Goal: Information Seeking & Learning: Learn about a topic

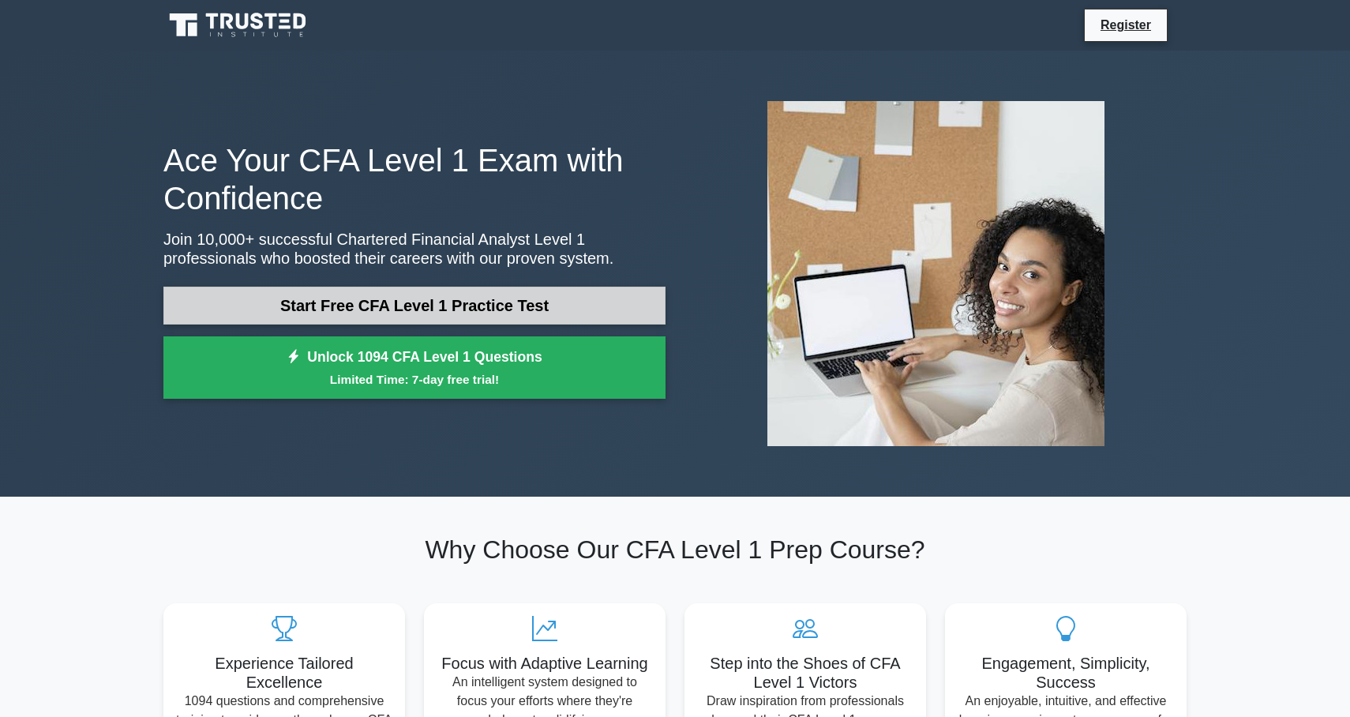
click at [386, 304] on link "Start Free CFA Level 1 Practice Test" at bounding box center [414, 306] width 502 height 38
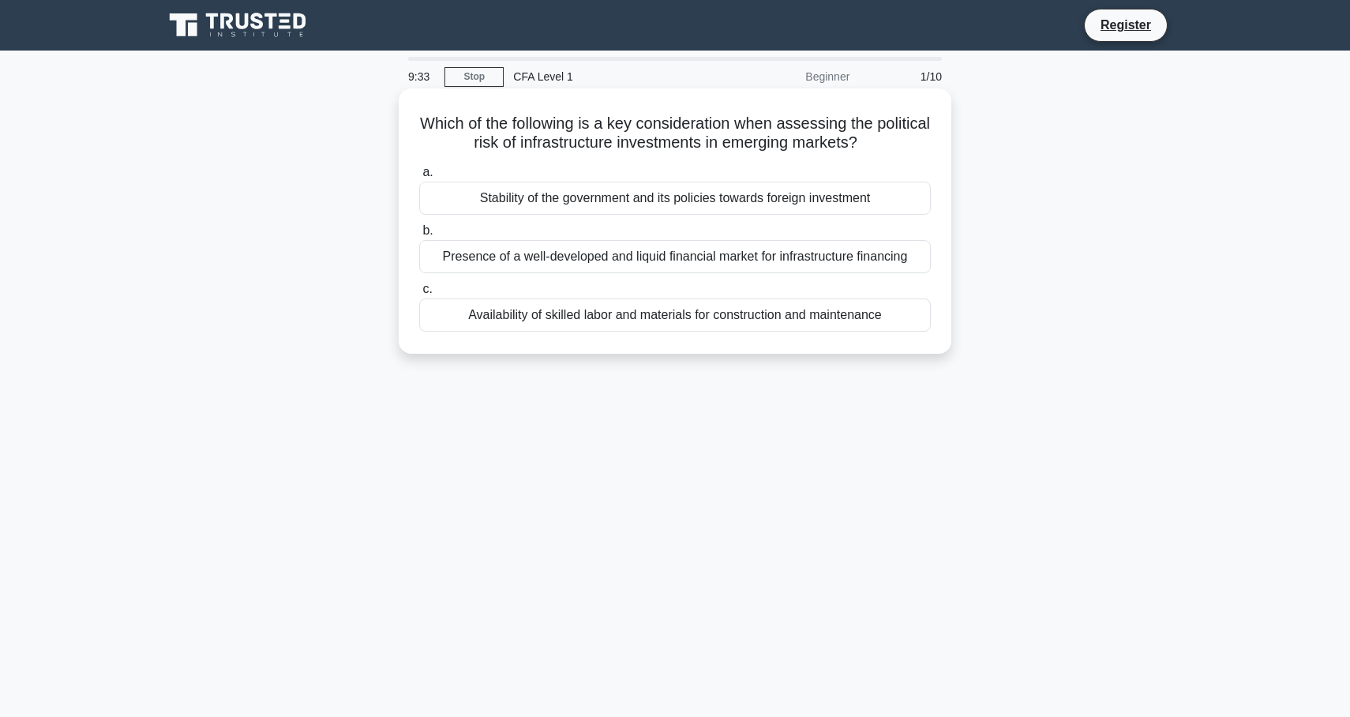
click at [684, 252] on div "Presence of a well-developed and liquid financial market for infrastructure fin…" at bounding box center [674, 256] width 511 height 33
click at [419, 236] on input "b. Presence of a well-developed and liquid financial market for infrastructure …" at bounding box center [419, 231] width 0 height 10
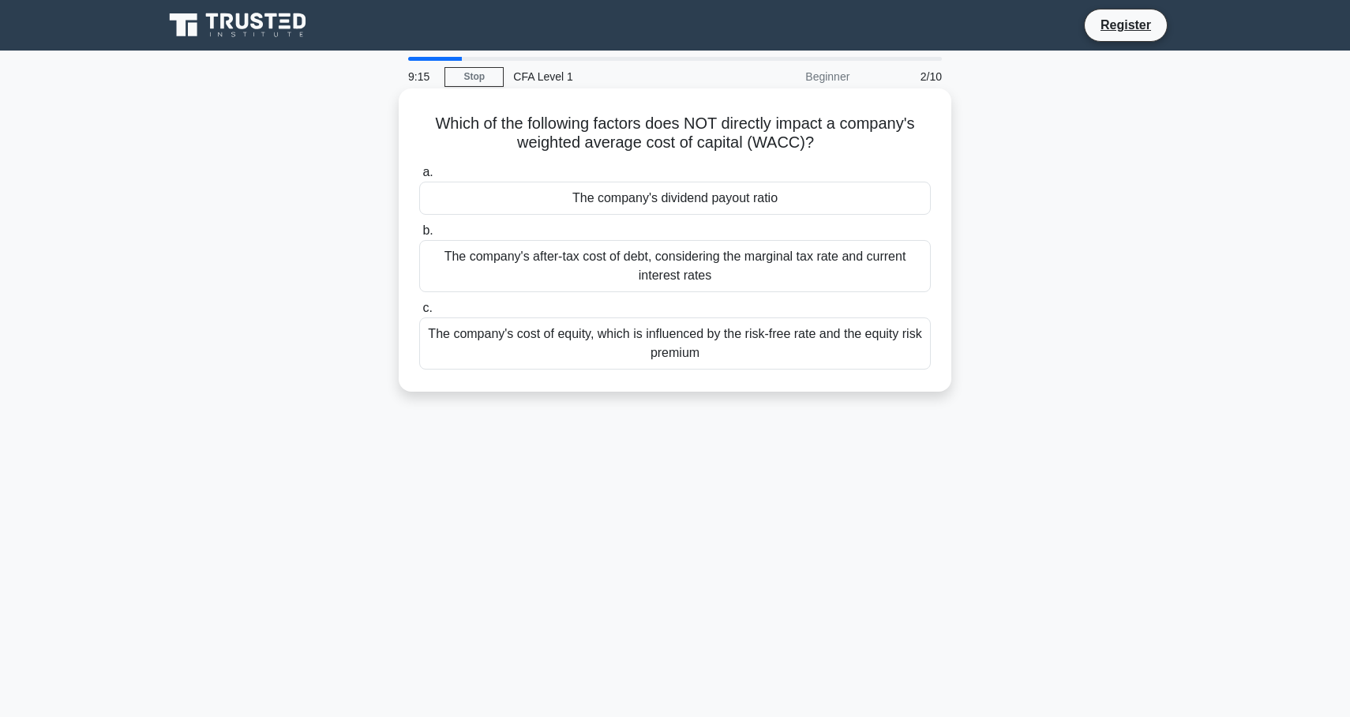
click at [661, 343] on div "The company's cost of equity, which is influenced by the risk-free rate and the…" at bounding box center [674, 343] width 511 height 52
click at [419, 313] on input "c. The company's cost of equity, which is influenced by the risk-free rate and …" at bounding box center [419, 308] width 0 height 10
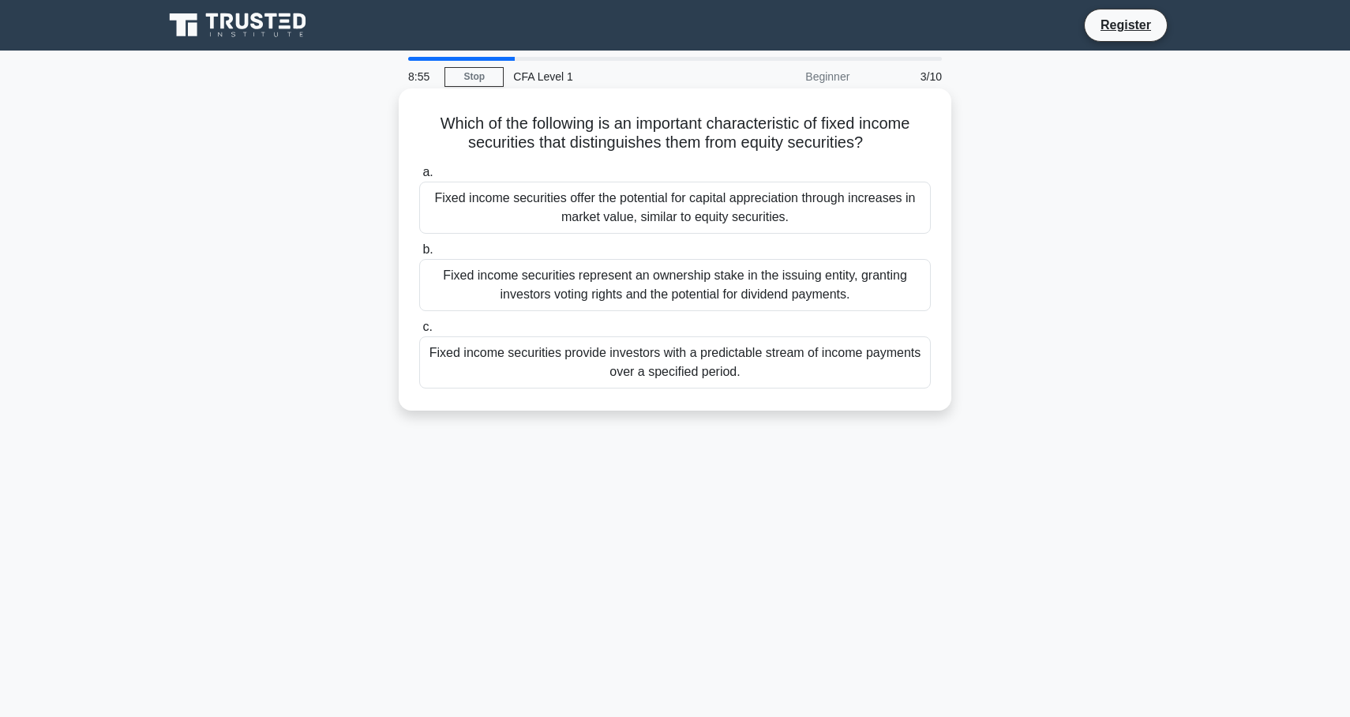
click at [572, 363] on div "Fixed income securities provide investors with a predictable stream of income p…" at bounding box center [674, 362] width 511 height 52
click at [419, 332] on input "c. Fixed income securities provide investors with a predictable stream of incom…" at bounding box center [419, 327] width 0 height 10
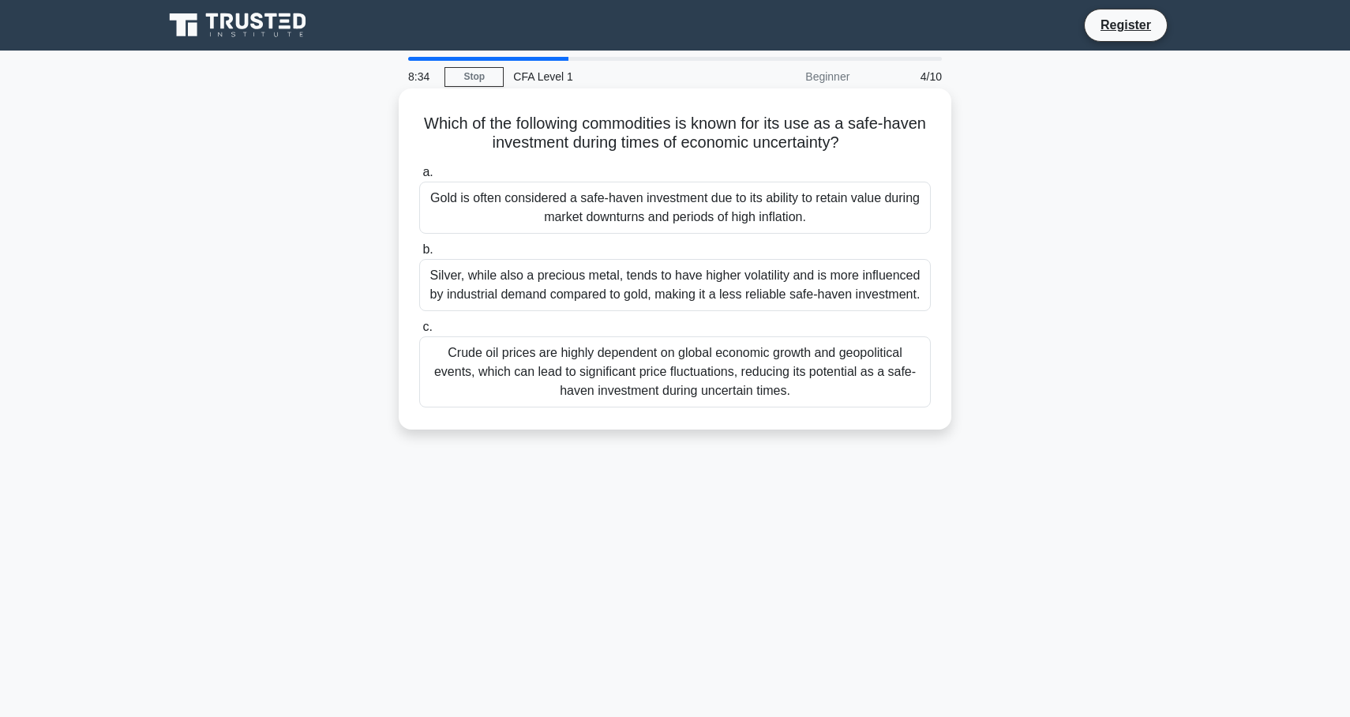
click at [588, 221] on div "Gold is often considered a safe-haven investment due to its ability to retain v…" at bounding box center [674, 208] width 511 height 52
click at [419, 178] on input "a. Gold is often considered a safe-haven investment due to its ability to retai…" at bounding box center [419, 172] width 0 height 10
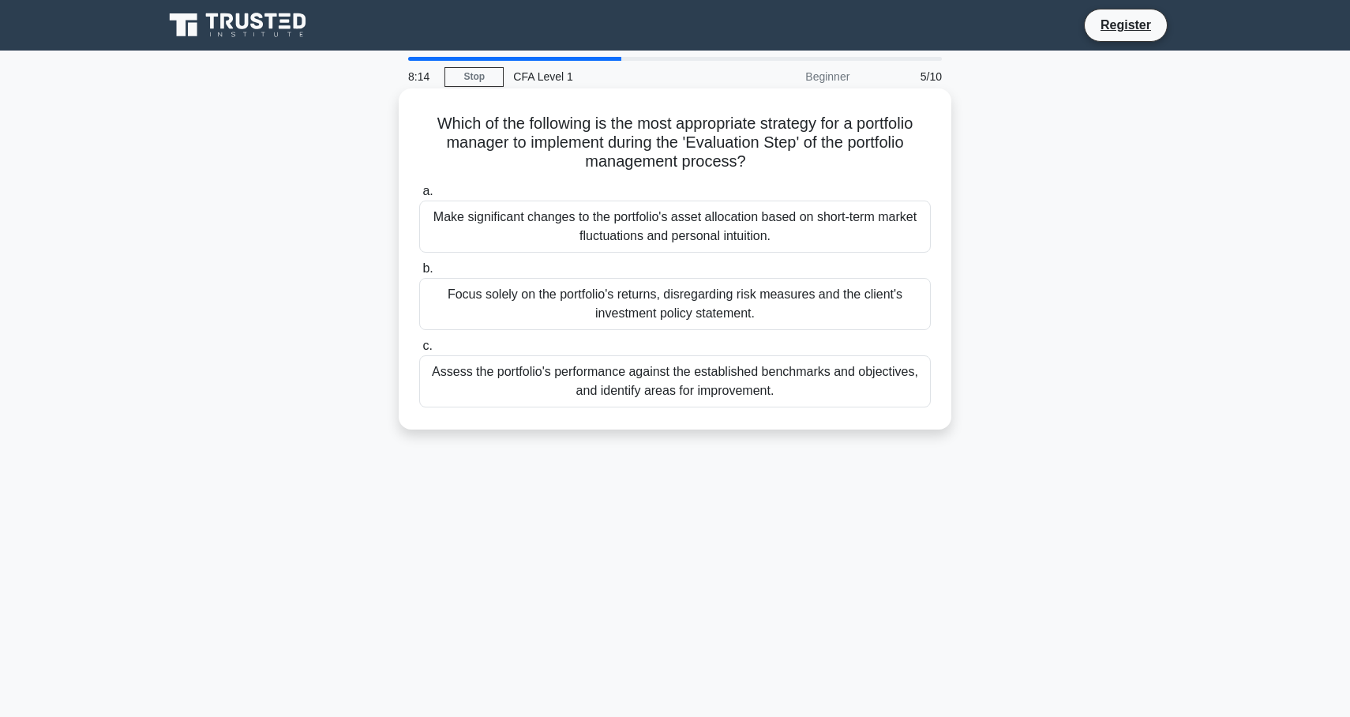
click at [562, 381] on div "Assess the portfolio's performance against the established benchmarks and objec…" at bounding box center [674, 381] width 511 height 52
click at [419, 351] on input "c. Assess the portfolio's performance against the established benchmarks and ob…" at bounding box center [419, 346] width 0 height 10
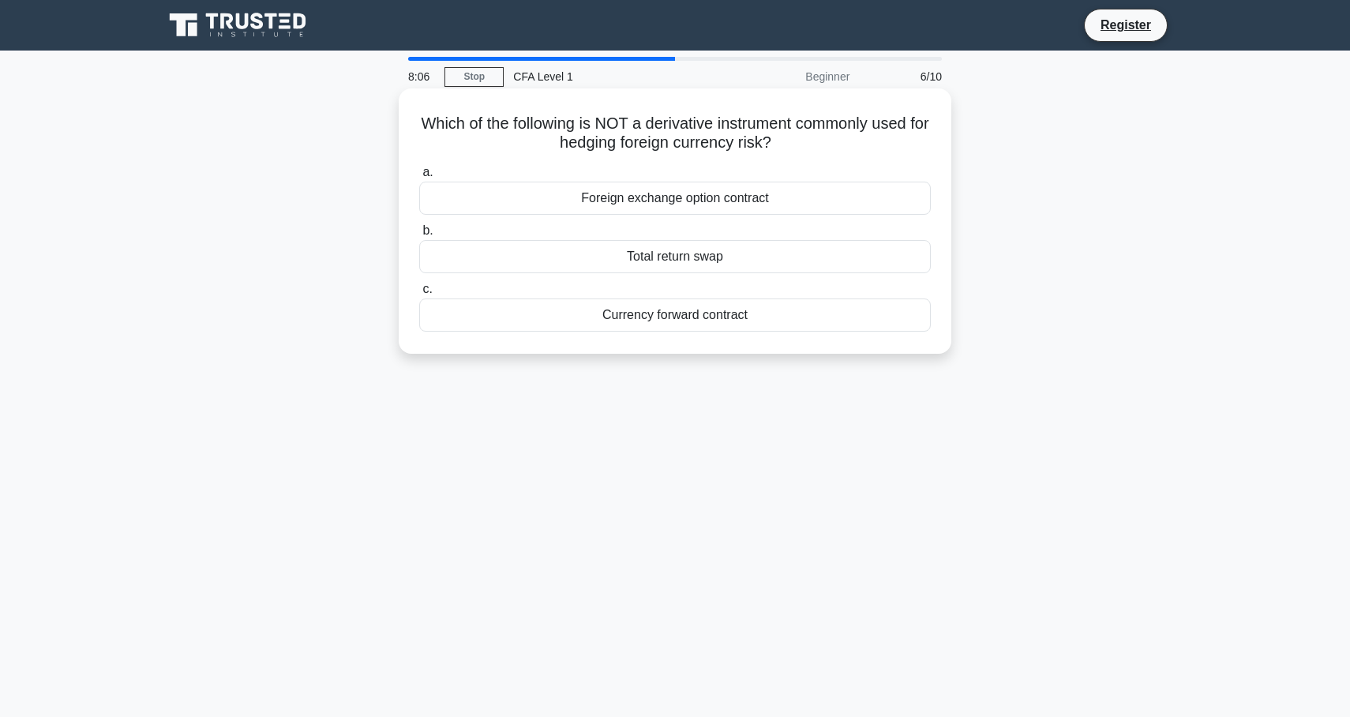
click at [649, 245] on div "Total return swap" at bounding box center [674, 256] width 511 height 33
click at [419, 236] on input "b. Total return swap" at bounding box center [419, 231] width 0 height 10
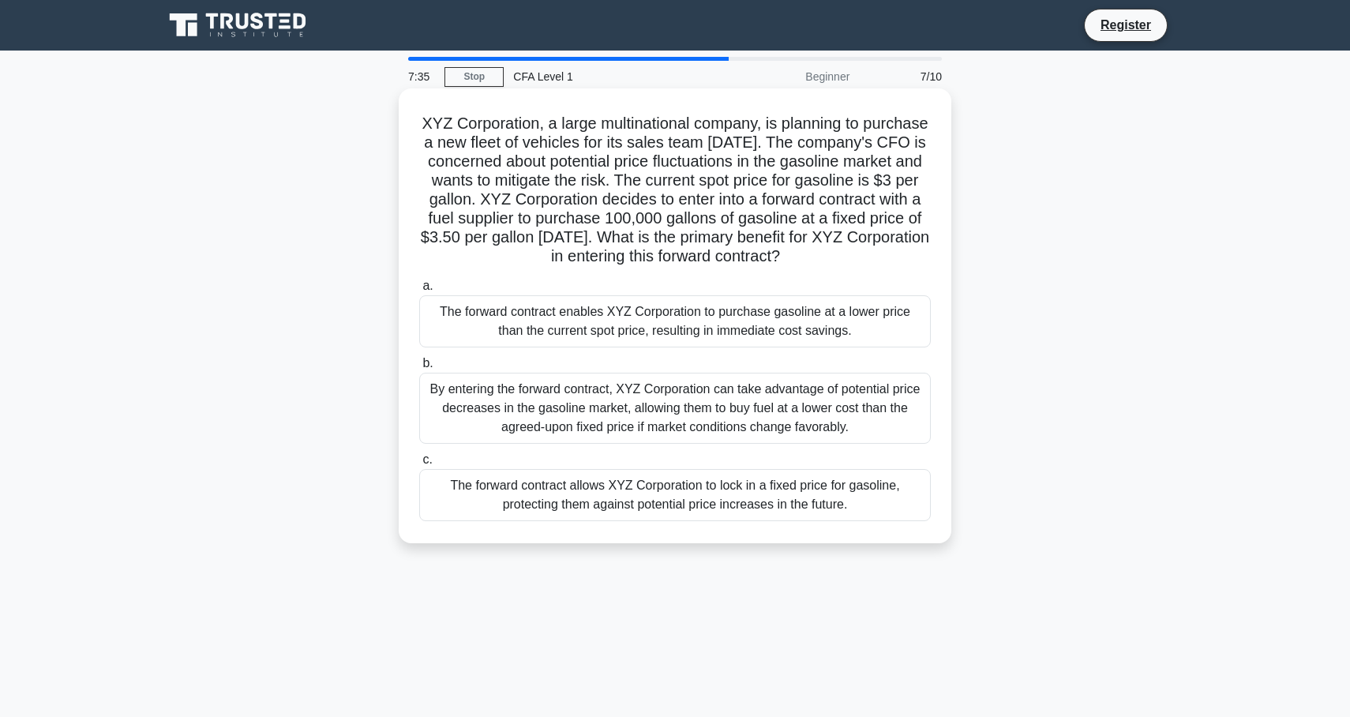
click at [568, 490] on div "The forward contract allows XYZ Corporation to lock in a fixed price for gasoli…" at bounding box center [674, 495] width 511 height 52
click at [419, 465] on input "c. The forward contract allows XYZ Corporation to lock in a fixed price for gas…" at bounding box center [419, 460] width 0 height 10
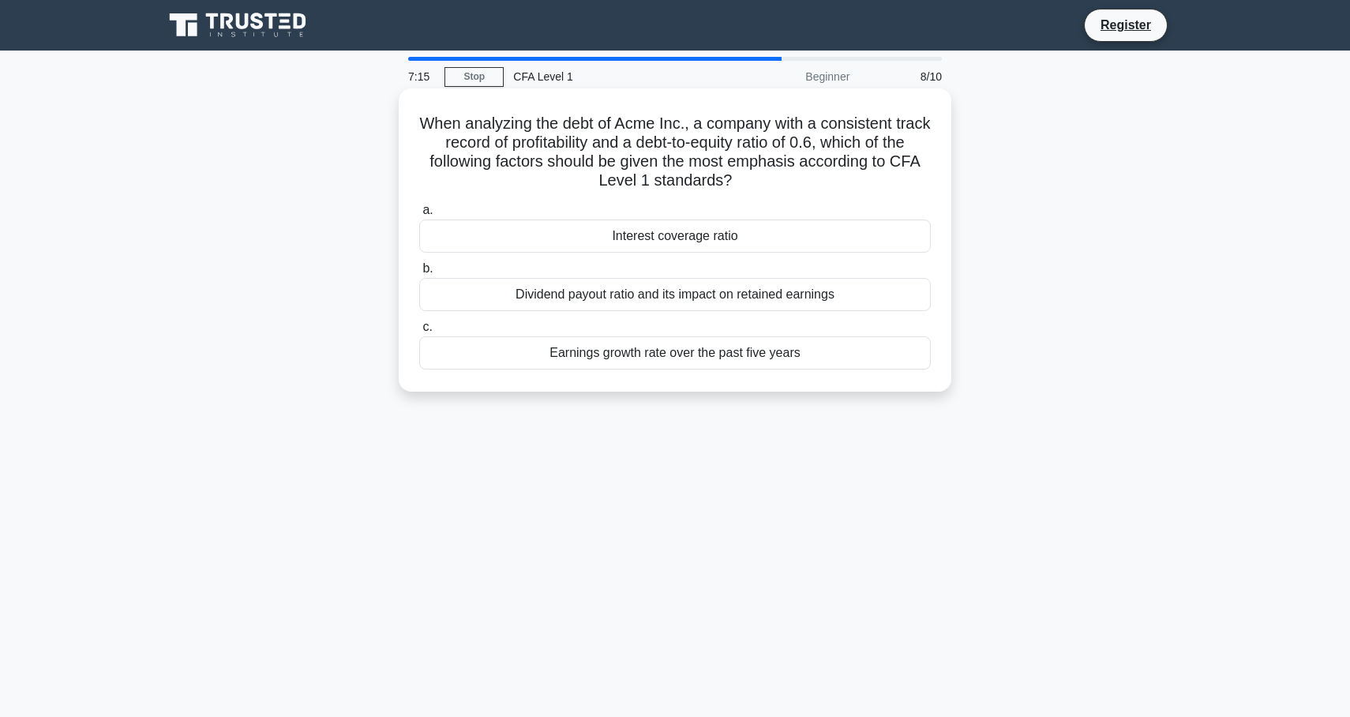
click at [625, 245] on div "Interest coverage ratio" at bounding box center [674, 235] width 511 height 33
click at [419, 215] on input "a. Interest coverage ratio" at bounding box center [419, 210] width 0 height 10
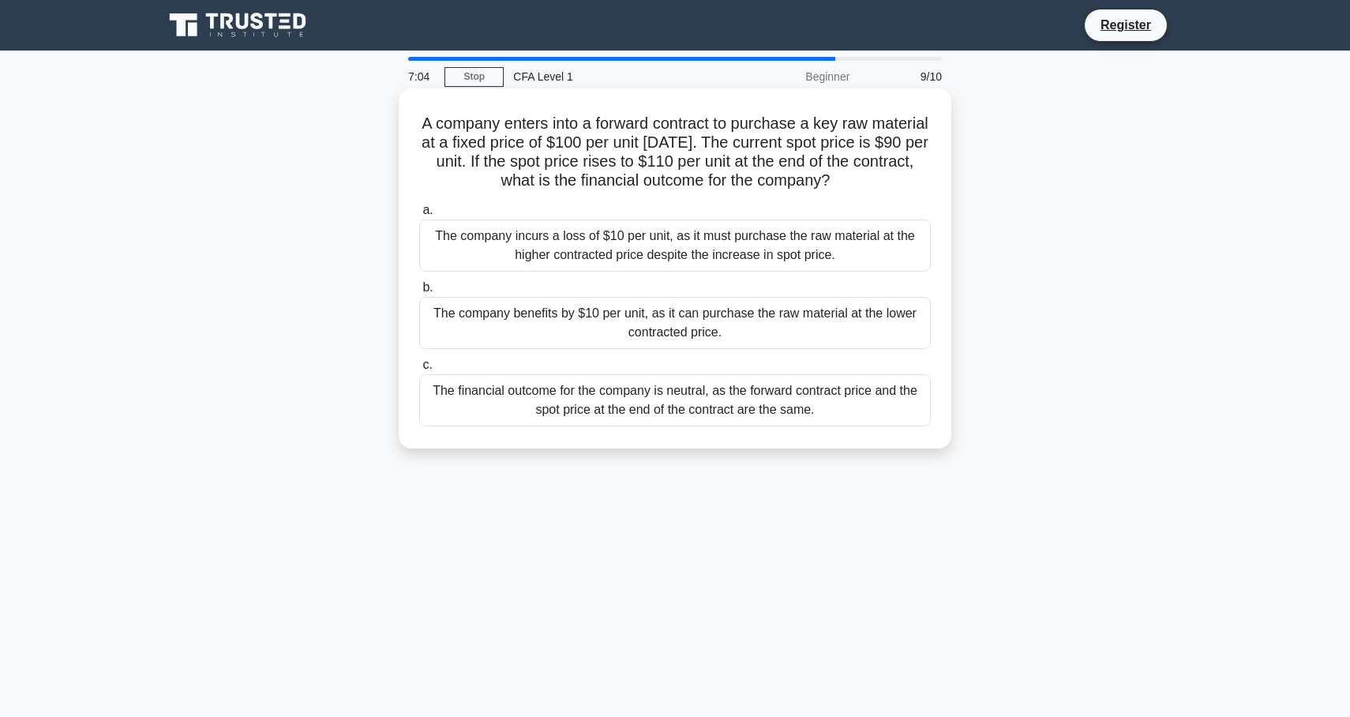
click at [598, 330] on div "The company benefits by $10 per unit, as it can purchase the raw material at th…" at bounding box center [674, 323] width 511 height 52
click at [419, 293] on input "b. The company benefits by $10 per unit, as it can purchase the raw material at…" at bounding box center [419, 288] width 0 height 10
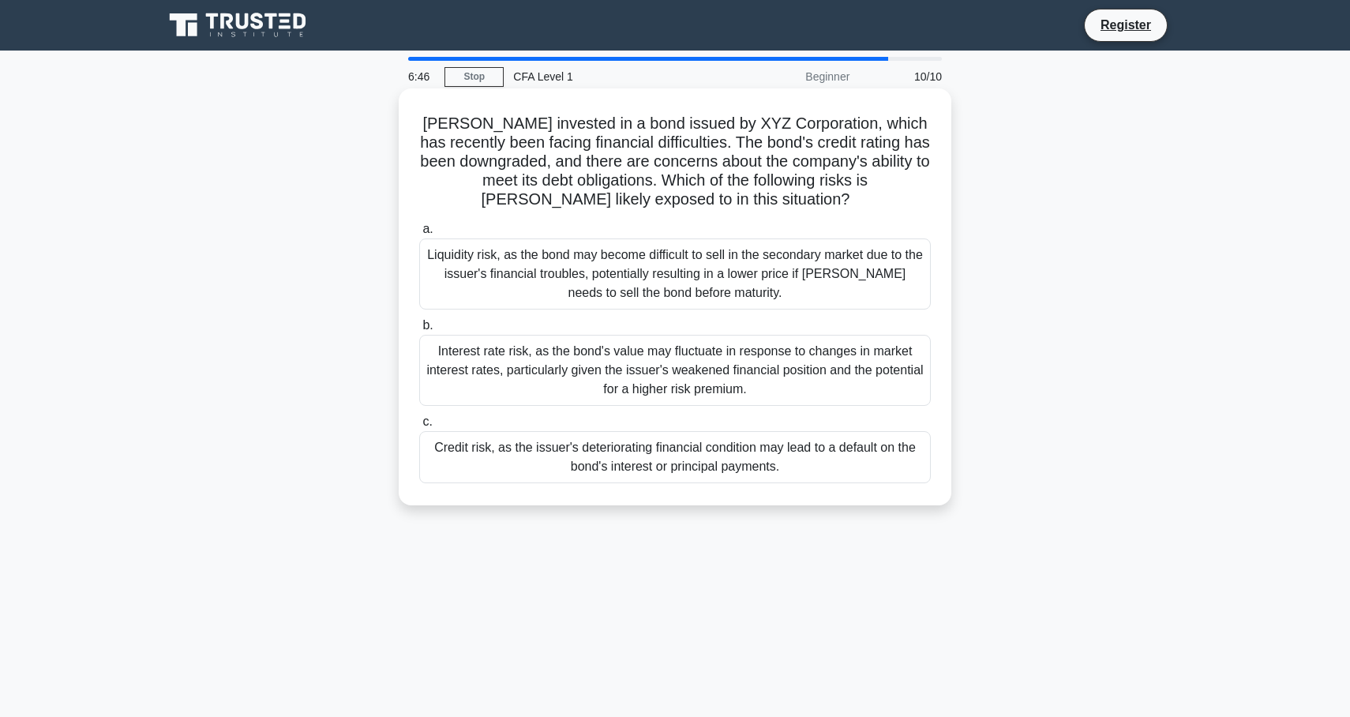
click at [631, 257] on div "Liquidity risk, as the bond may become difficult to sell in the secondary marke…" at bounding box center [674, 273] width 511 height 71
click at [419, 234] on input "a. Liquidity risk, as the bond may become difficult to sell in the secondary ma…" at bounding box center [419, 229] width 0 height 10
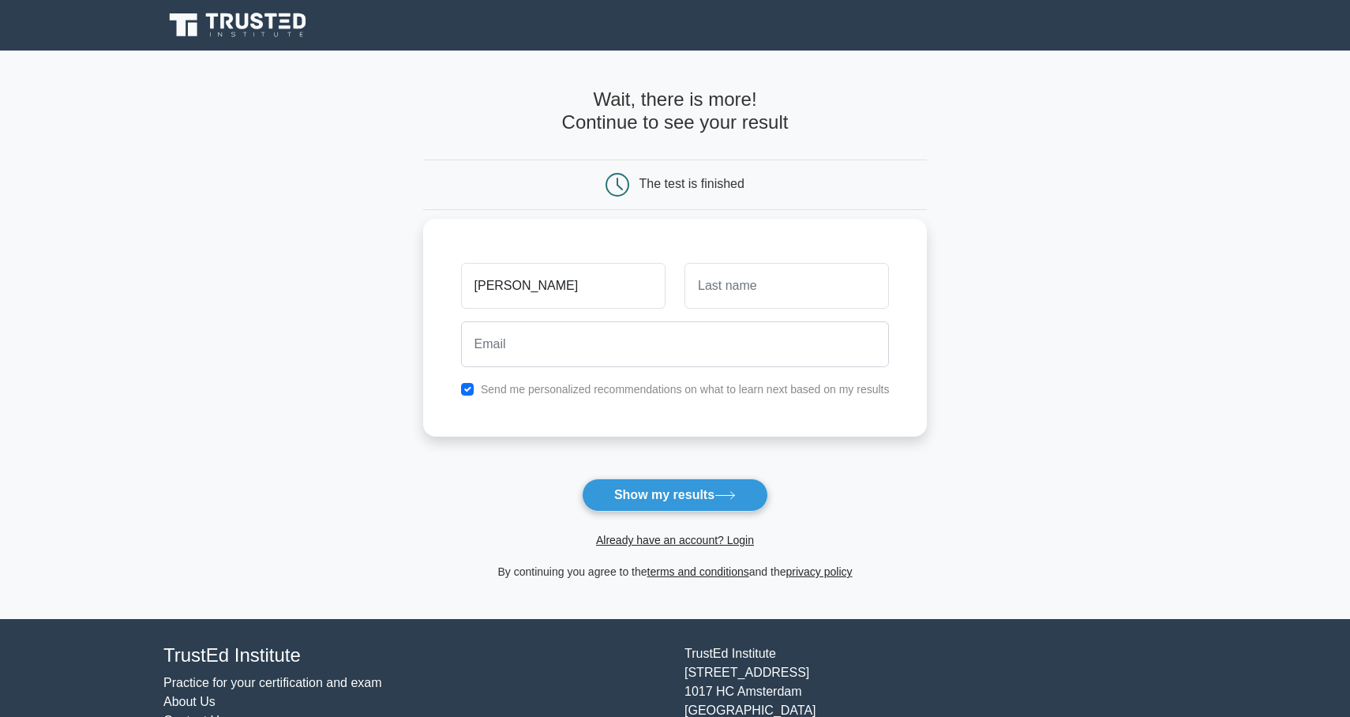
type input "JOHN"
type input "DOE"
click at [574, 332] on input "email" at bounding box center [675, 344] width 429 height 46
paste input "tosat71877@colimarl.com"
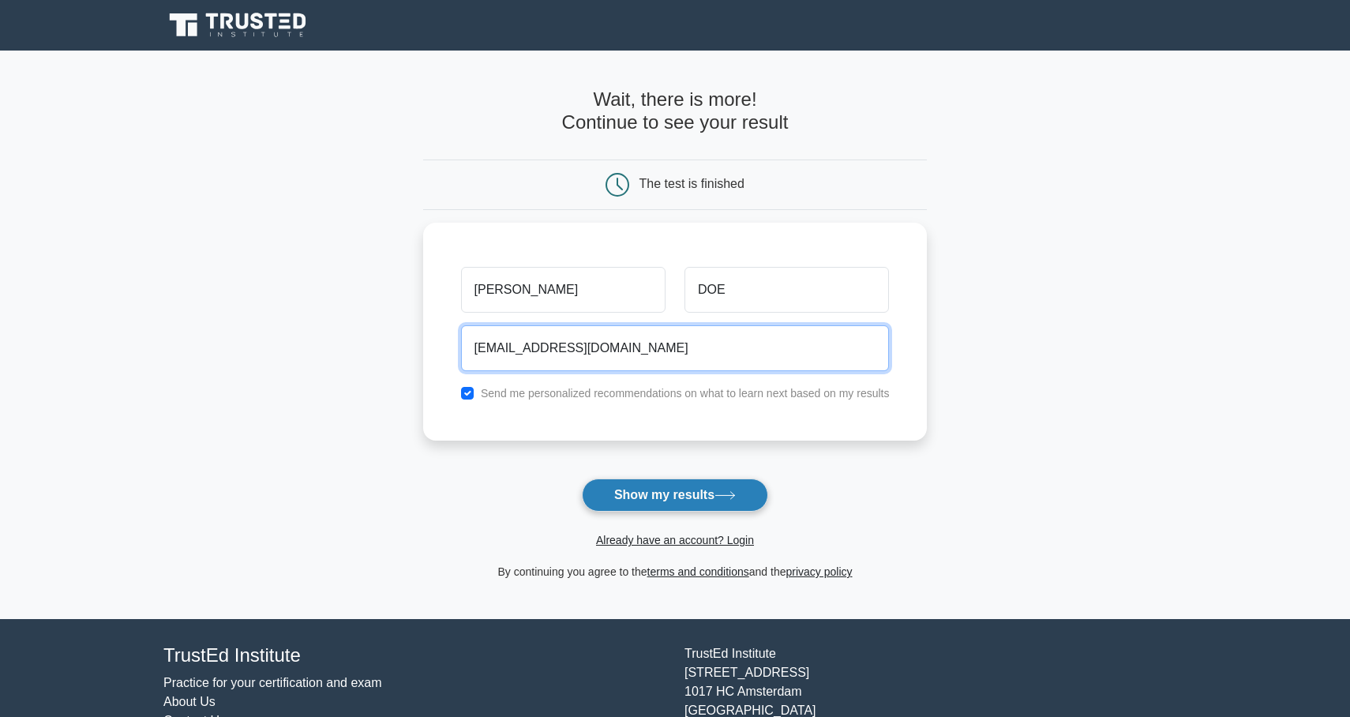
type input "tosat71877@colimarl.com"
click at [677, 508] on button "Show my results" at bounding box center [675, 494] width 186 height 33
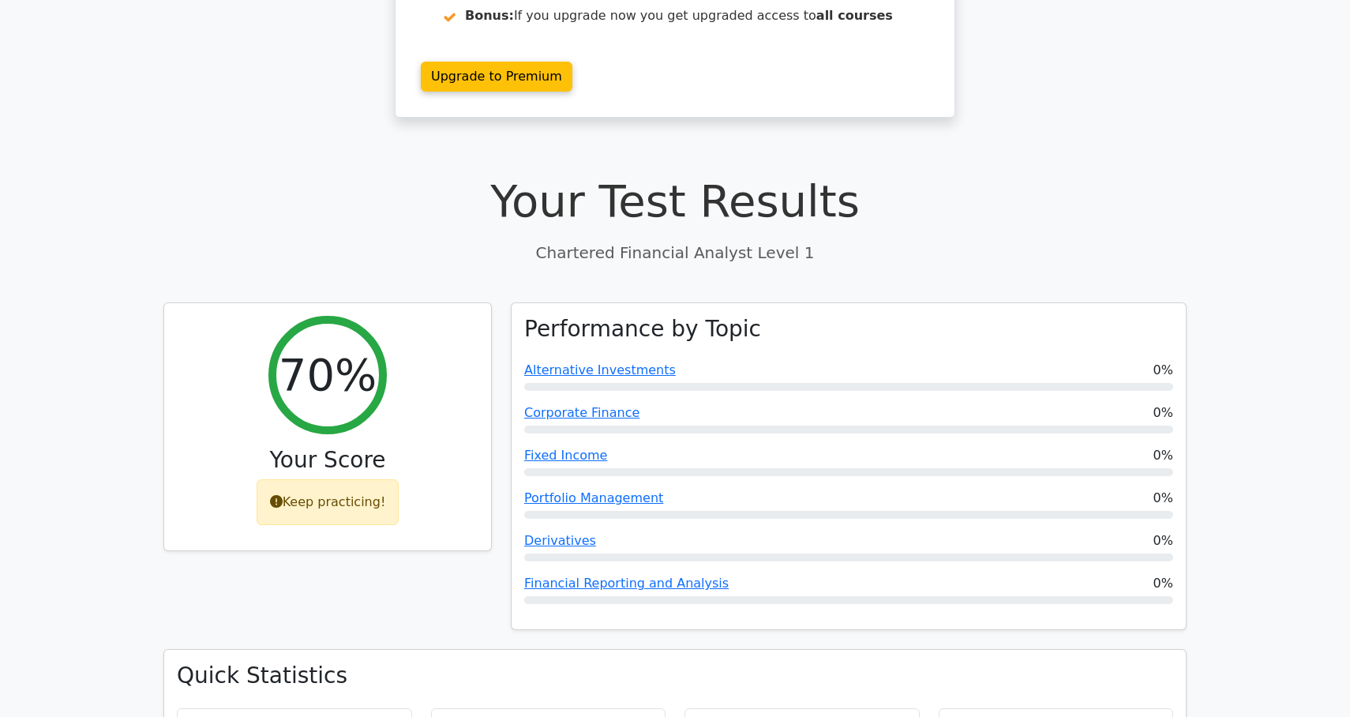
scroll to position [462, 0]
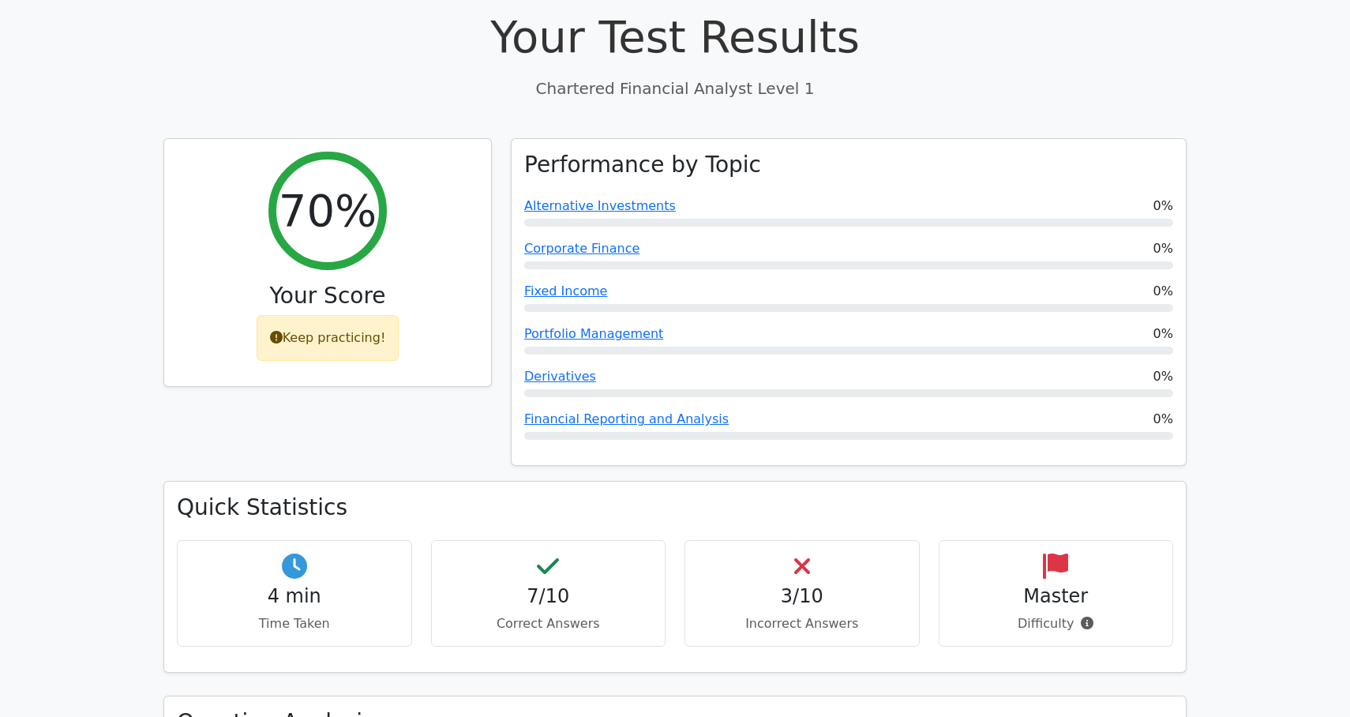
click at [496, 614] on p "Correct Answers" at bounding box center [548, 623] width 208 height 19
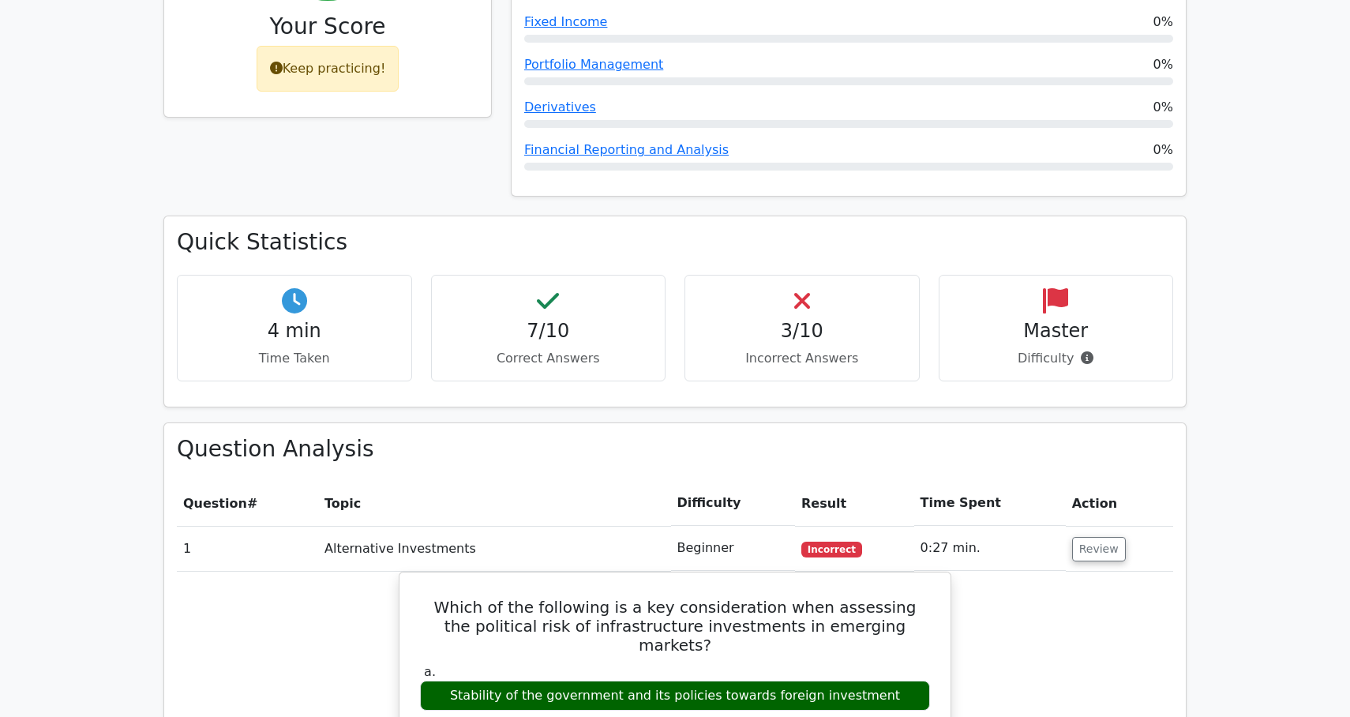
scroll to position [867, 0]
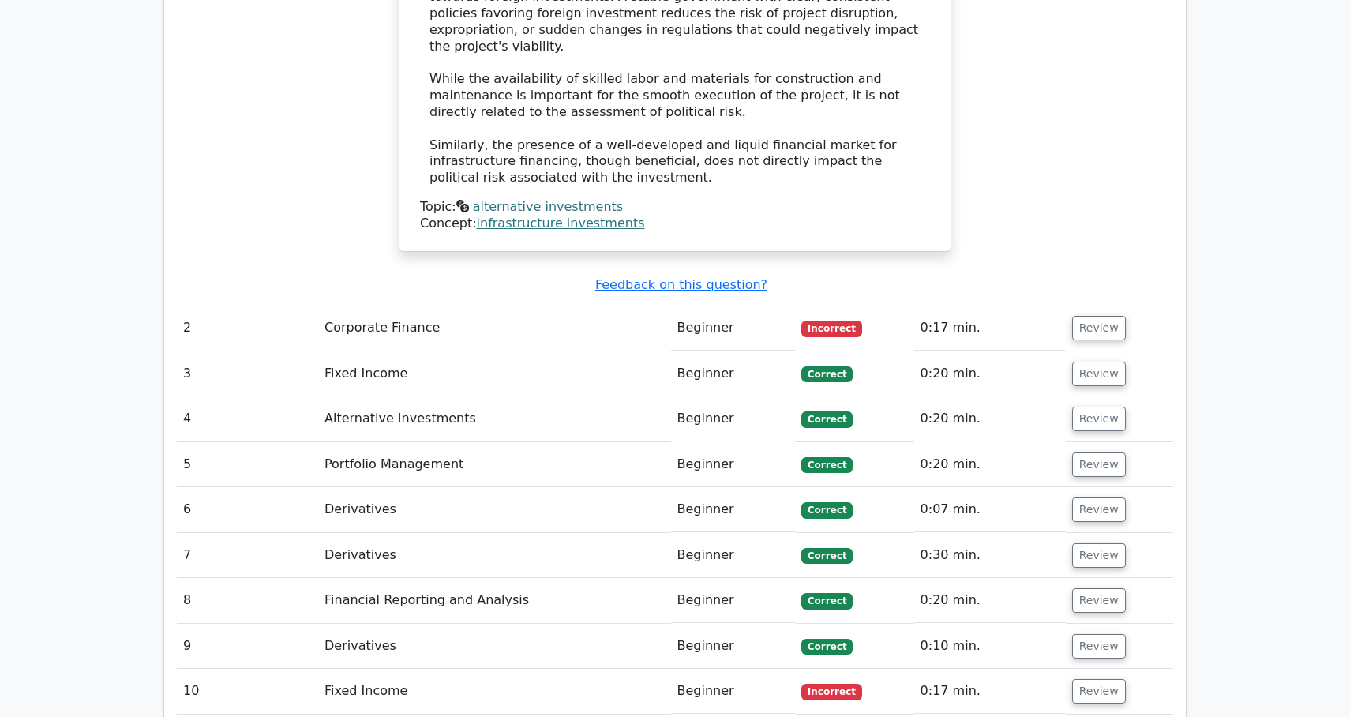
scroll to position [1753, 0]
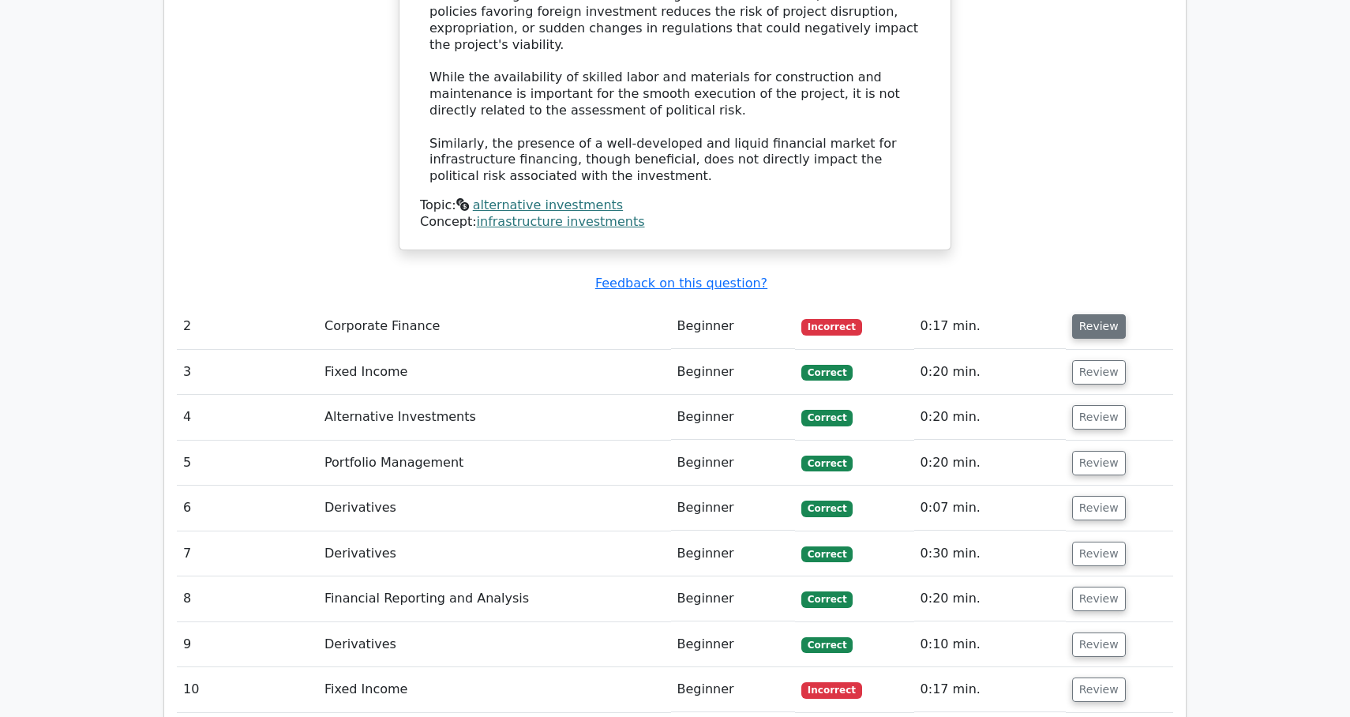
click at [1077, 314] on button "Review" at bounding box center [1099, 326] width 54 height 24
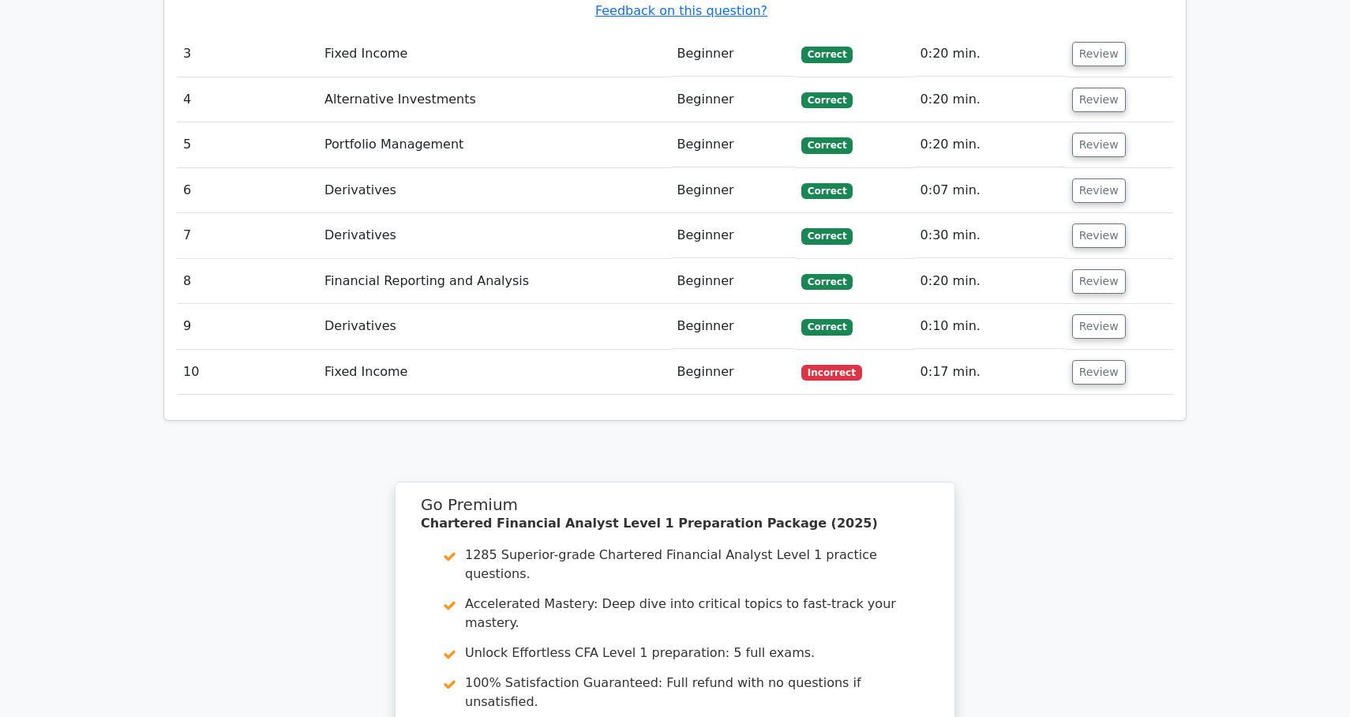
scroll to position [2653, 0]
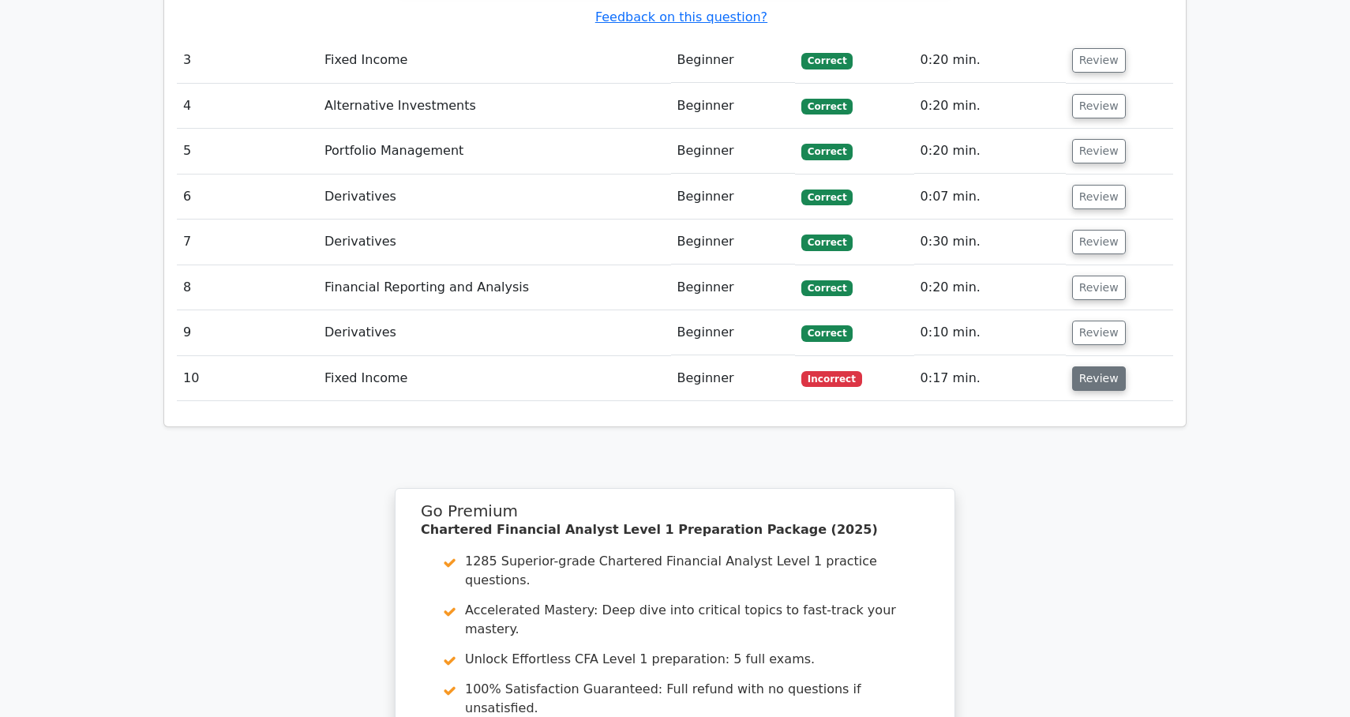
click at [1086, 366] on button "Review" at bounding box center [1099, 378] width 54 height 24
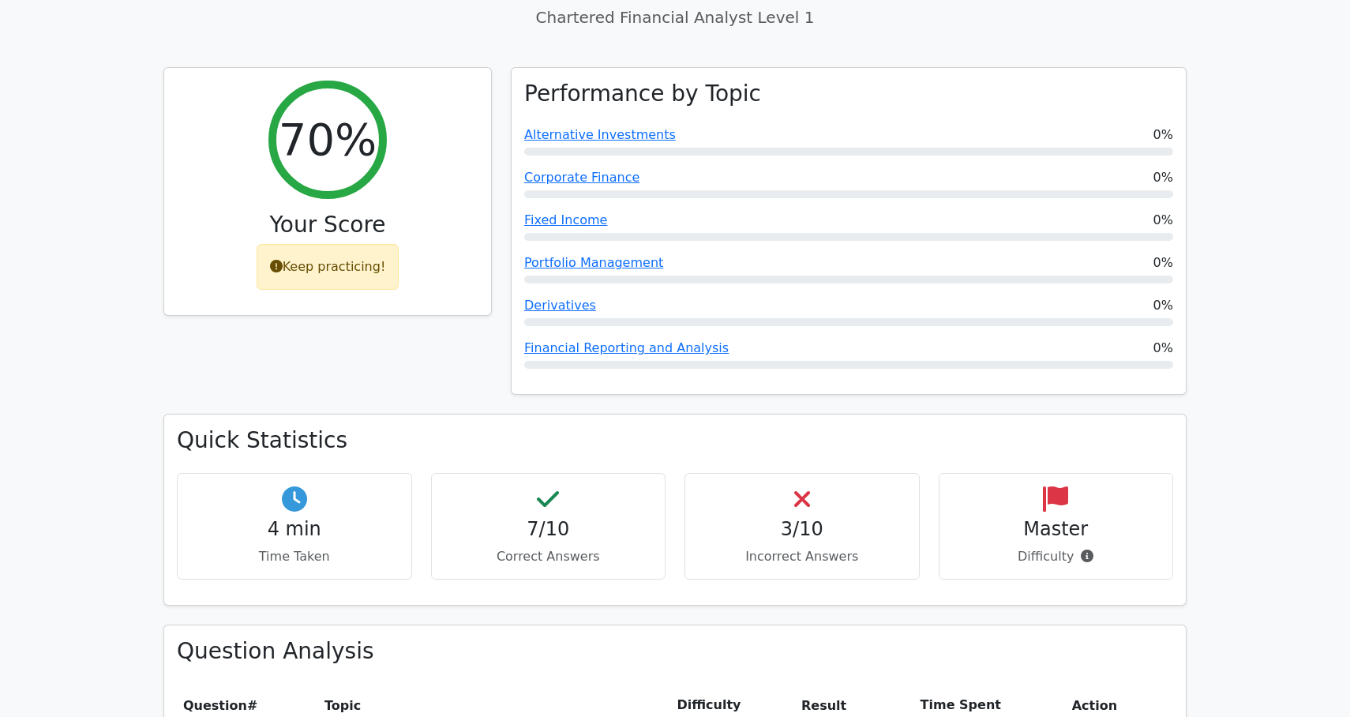
scroll to position [0, 0]
